Goal: Task Accomplishment & Management: Complete application form

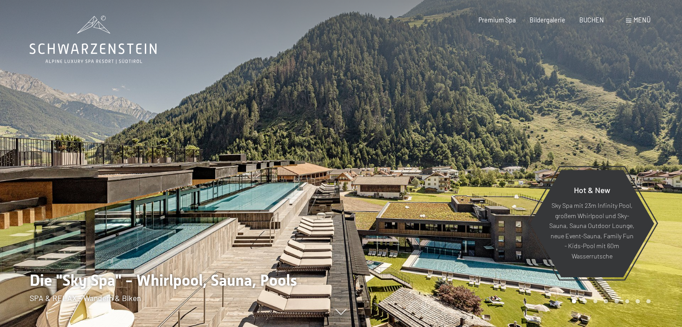
click at [640, 22] on span "Menü" at bounding box center [642, 20] width 17 height 8
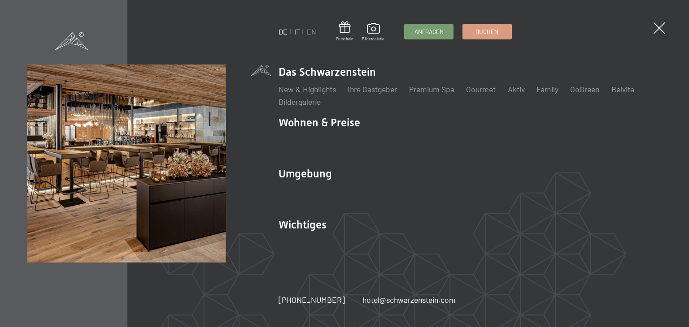
click at [298, 31] on link "IT" at bounding box center [297, 31] width 6 height 9
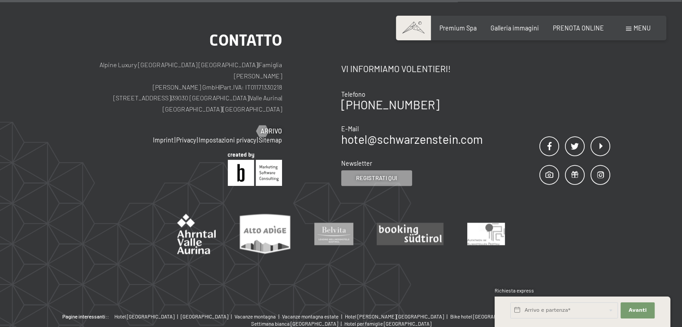
scroll to position [4298, 0]
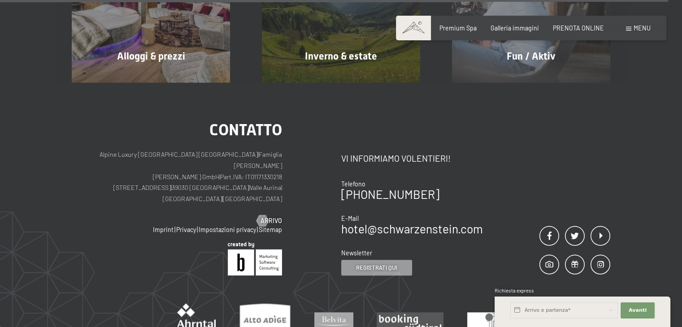
drag, startPoint x: 234, startPoint y: 140, endPoint x: 116, endPoint y: 144, distance: 117.6
click at [116, 149] on p "Alpine Luxury SPA Resort SCHWARZENSTEIN | Famiglia Zimmerhofer Otmar Zimmerhofe…" at bounding box center [177, 176] width 210 height 55
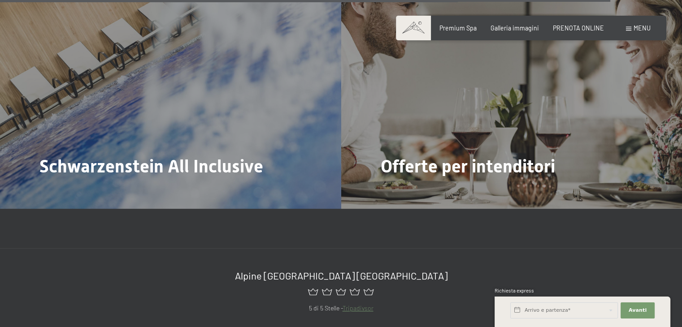
scroll to position [3715, 0]
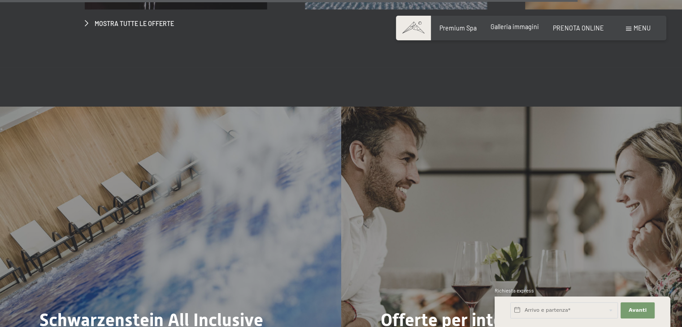
click at [508, 29] on span "Galleria immagini" at bounding box center [514, 27] width 48 height 8
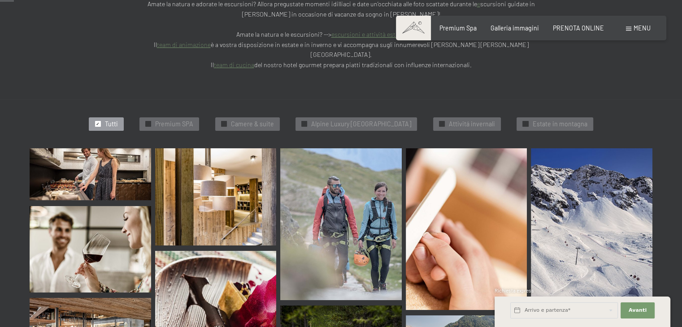
scroll to position [224, 0]
click at [165, 119] on span "Premium SPA" at bounding box center [174, 123] width 38 height 9
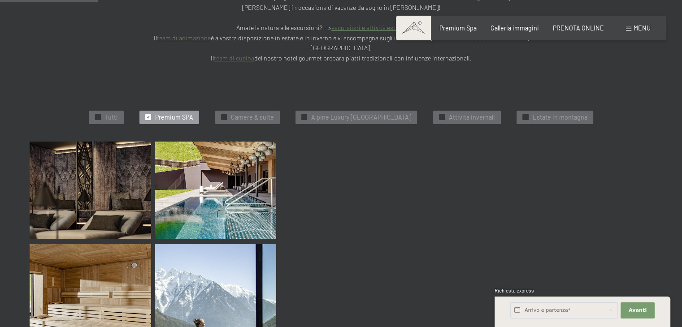
scroll to position [231, 0]
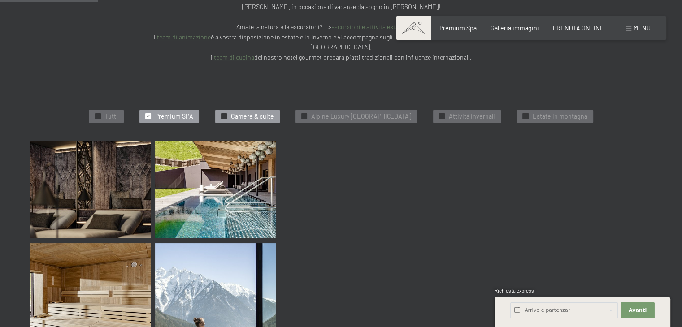
click at [230, 110] on div "✓ Camere & suite" at bounding box center [247, 116] width 65 height 13
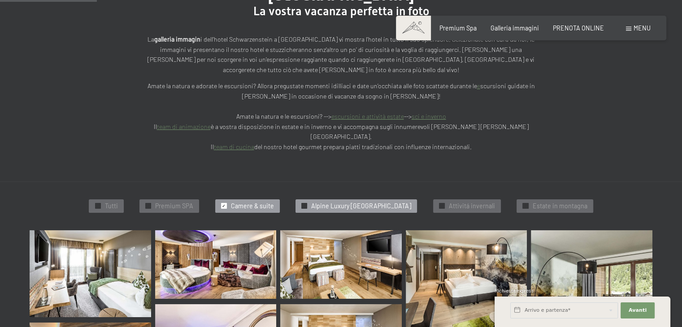
click at [332, 202] on span "Alpine Luxury SPA Resort Schwarzenstein" at bounding box center [361, 206] width 100 height 9
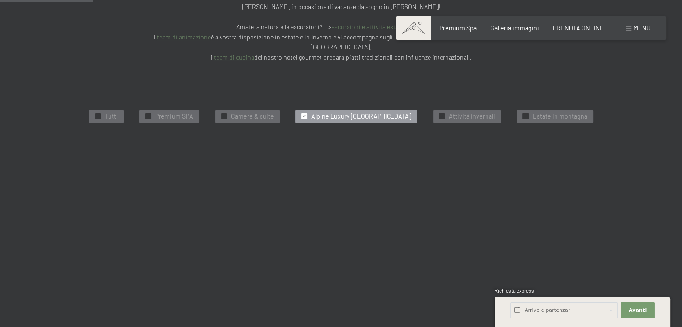
click at [634, 27] on span "Menu" at bounding box center [642, 28] width 17 height 8
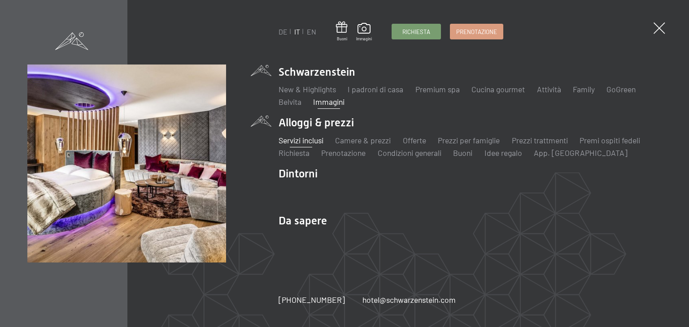
click at [296, 140] on link "Servizi inclusi" at bounding box center [300, 140] width 45 height 10
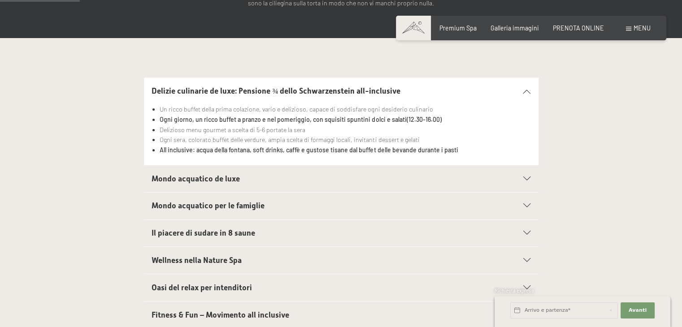
click at [229, 174] on span "Mondo acquatico de luxe" at bounding box center [196, 178] width 88 height 9
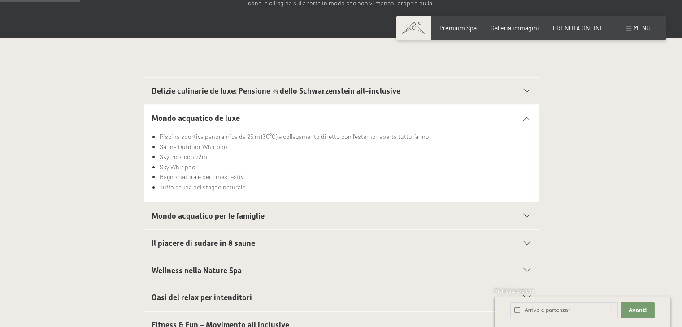
click at [233, 217] on span "Mondo acquatico per le famiglie" at bounding box center [208, 216] width 113 height 9
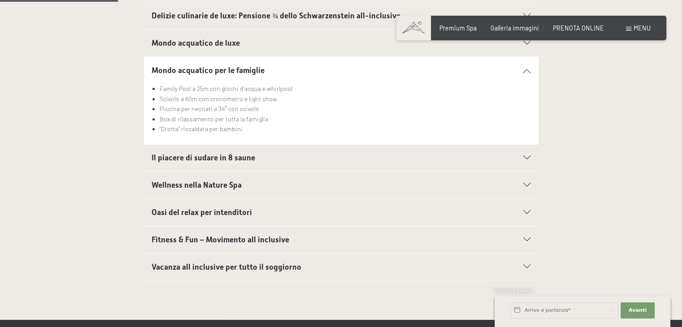
scroll to position [269, 0]
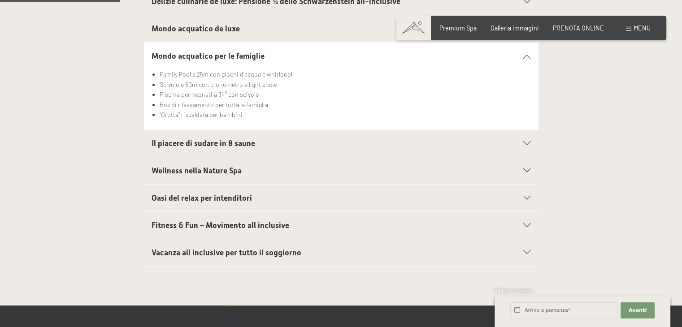
click at [226, 249] on span "Vacanza all inclusive per tutto il soggiorno" at bounding box center [227, 252] width 150 height 9
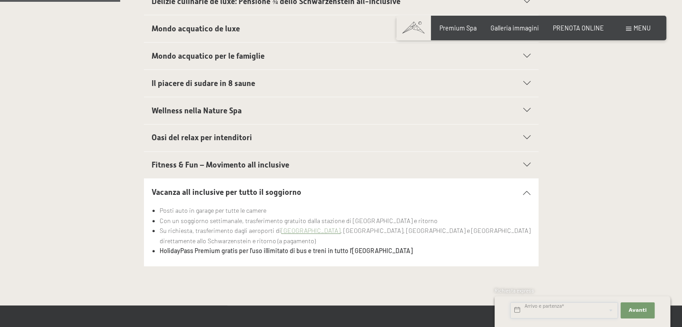
click at [556, 316] on input "text" at bounding box center [564, 311] width 108 height 16
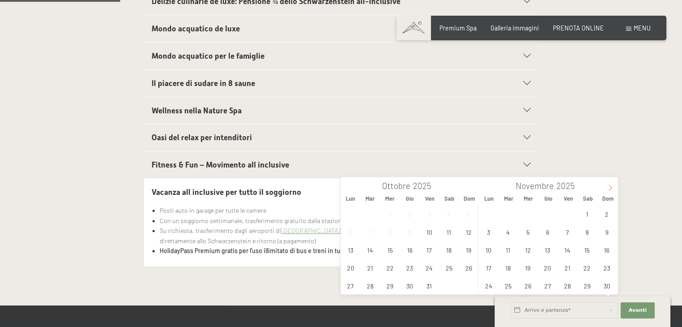
click at [609, 188] on icon at bounding box center [610, 188] width 6 height 6
click at [491, 287] on span "29" at bounding box center [488, 285] width 17 height 17
type input "Lun. 29/12/2025"
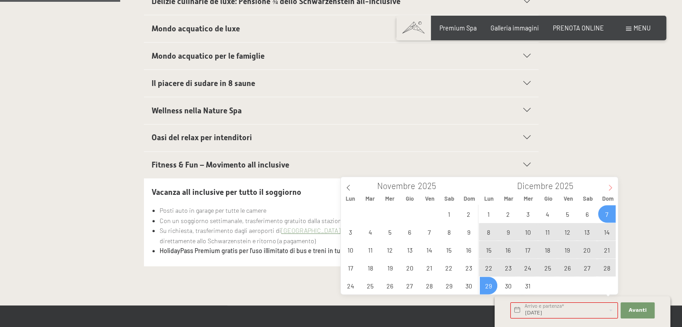
click at [612, 185] on icon at bounding box center [610, 188] width 6 height 6
type input "2026"
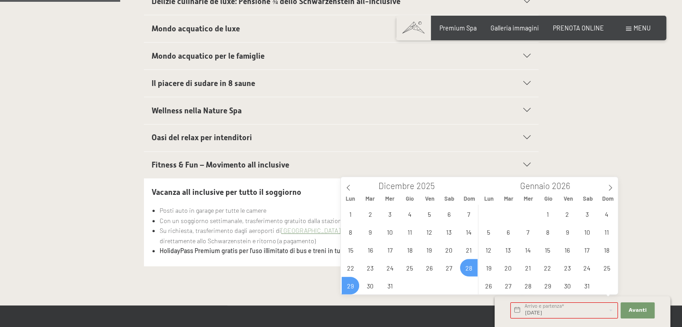
drag, startPoint x: 466, startPoint y: 273, endPoint x: 472, endPoint y: 268, distance: 7.6
click at [467, 273] on span "28" at bounding box center [468, 267] width 17 height 17
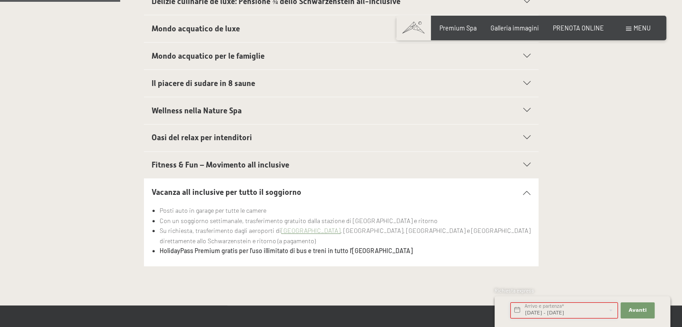
scroll to position [0, 1]
click at [563, 312] on input "Dom. 28/12/2025 - Lun. 29/12/2025" at bounding box center [564, 311] width 108 height 16
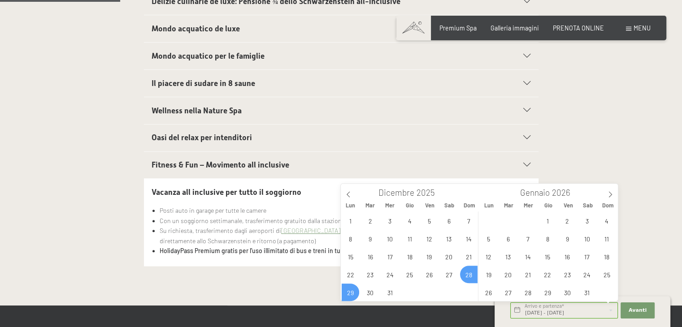
click at [470, 276] on span "28" at bounding box center [468, 274] width 17 height 17
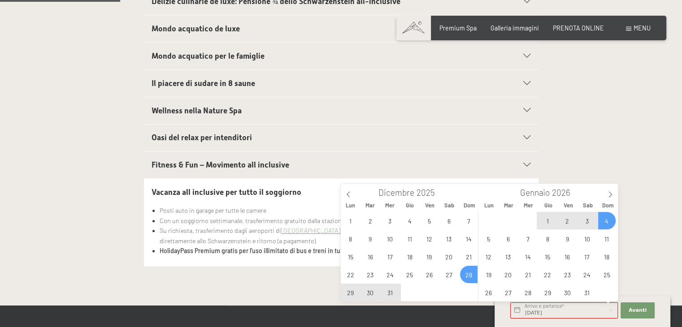
click at [607, 220] on span "4" at bounding box center [606, 220] width 17 height 17
type input "Dom. 28/12/2025 - Dom. 04/01/2026"
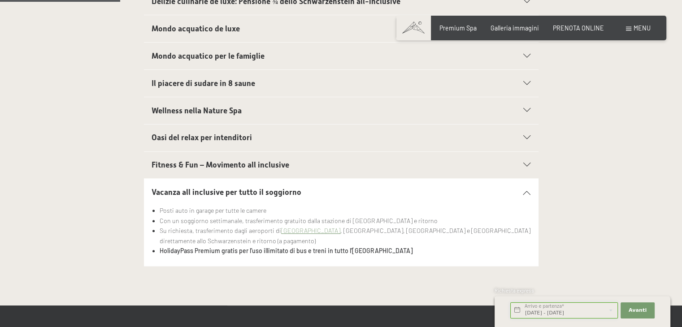
scroll to position [0, 4]
click at [636, 309] on span "Avanti" at bounding box center [638, 310] width 18 height 7
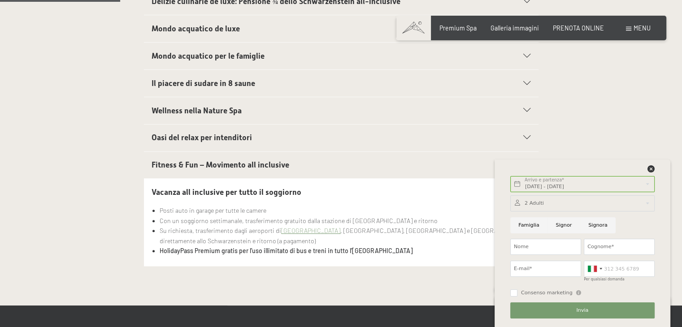
click at [529, 221] on input "Famiglia" at bounding box center [528, 225] width 37 height 16
radio input "true"
click at [529, 248] on input "Nome" at bounding box center [545, 247] width 71 height 16
type input "SIMMACO"
type input "AIOSSA"
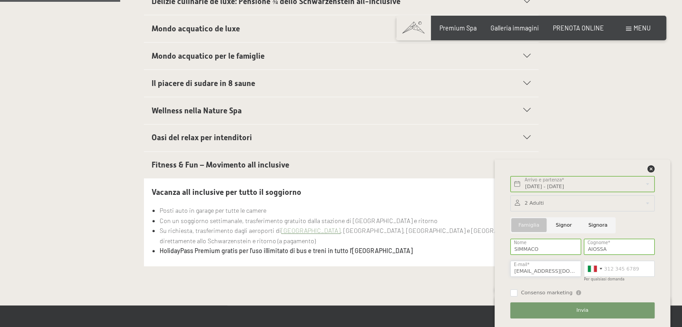
type input "AIOSSA87@GMAIL.COM"
click at [610, 266] on input "Per qualsiasi domanda" at bounding box center [619, 269] width 71 height 16
click at [534, 199] on div at bounding box center [582, 203] width 144 height 16
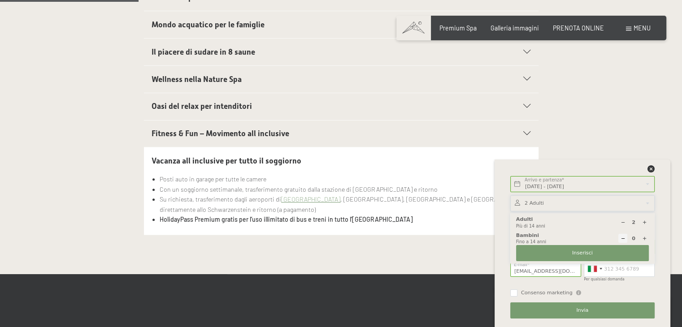
scroll to position [314, 0]
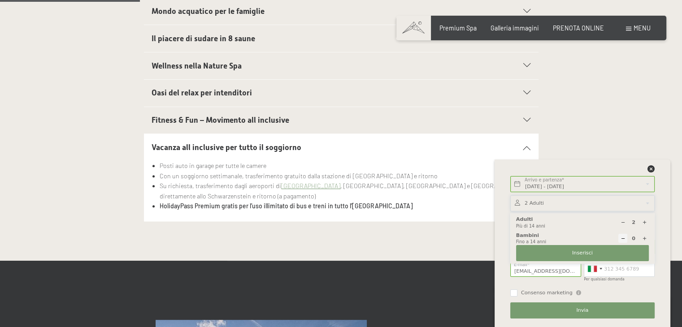
click at [643, 239] on icon at bounding box center [644, 238] width 5 height 5
type input "1"
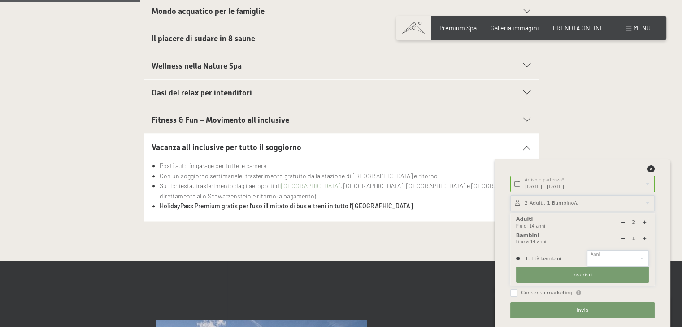
click at [604, 257] on select "0 1 2 3 4 5 6 7 8 9 10 11 12 13 14" at bounding box center [618, 259] width 62 height 16
select select "1"
click at [587, 251] on select "0 1 2 3 4 5 6 7 8 9 10 11 12 13 14" at bounding box center [618, 259] width 62 height 16
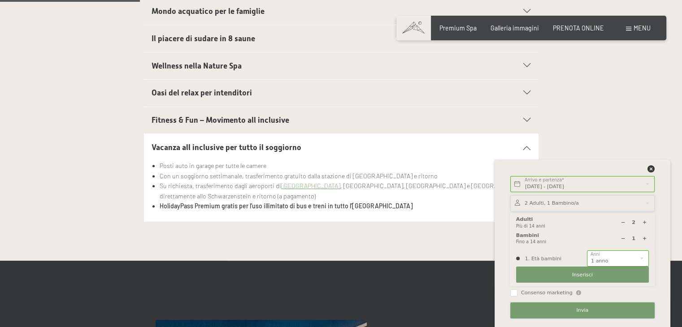
click at [570, 312] on button "Invia" at bounding box center [582, 311] width 144 height 16
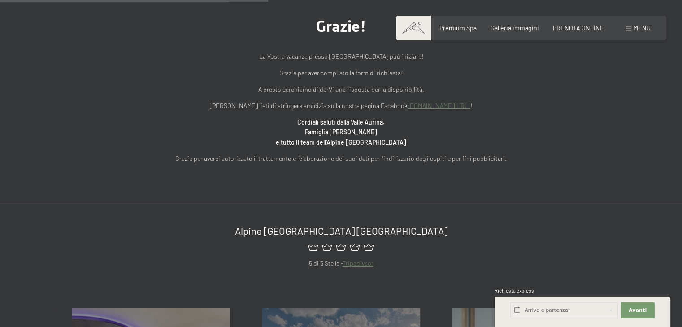
scroll to position [45, 0]
